Goal: Task Accomplishment & Management: Manage account settings

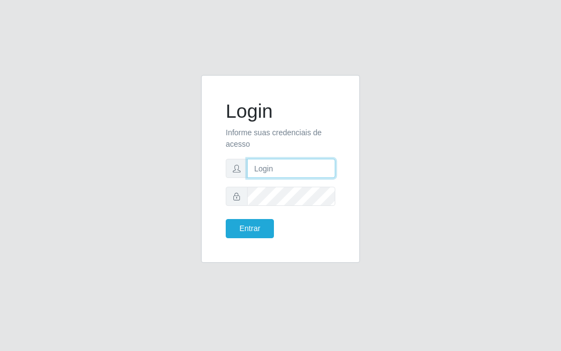
click at [269, 168] on input "text" at bounding box center [291, 168] width 88 height 19
type input "luiz@divinofogao"
click at [236, 198] on icon at bounding box center [237, 197] width 8 height 8
drag, startPoint x: 296, startPoint y: 164, endPoint x: 300, endPoint y: 169, distance: 5.9
click at [296, 164] on input "luiz@divinofogao" at bounding box center [291, 168] width 88 height 19
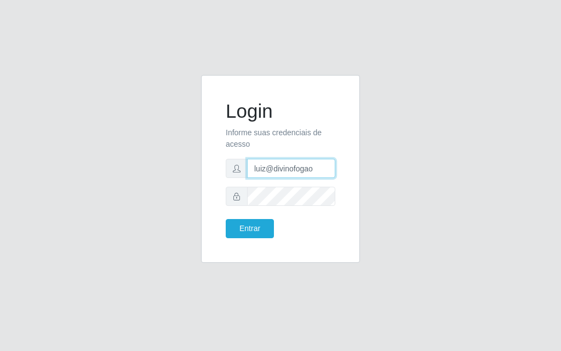
click at [329, 167] on input "luiz@divinofogao" at bounding box center [291, 168] width 88 height 19
